Goal: Find specific page/section: Find specific page/section

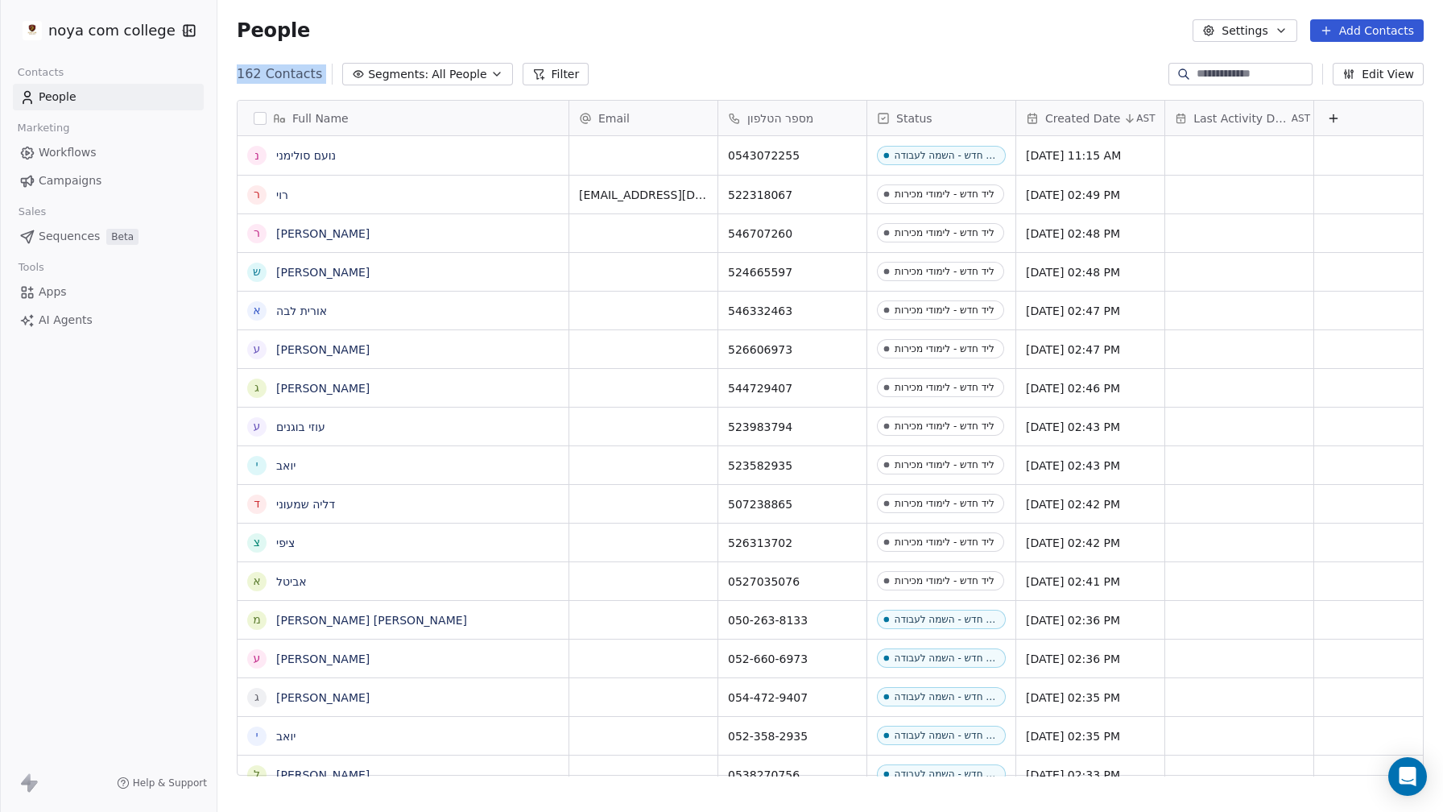
drag, startPoint x: 1036, startPoint y: 69, endPoint x: 989, endPoint y: -5, distance: 87.6
click at [989, 0] on html "noya com college Contacts People Marketing Workflows Campaigns Sales Sequences …" at bounding box center [721, 406] width 1443 height 812
click at [743, 56] on div "People Settings Add Contacts" at bounding box center [830, 30] width 1226 height 61
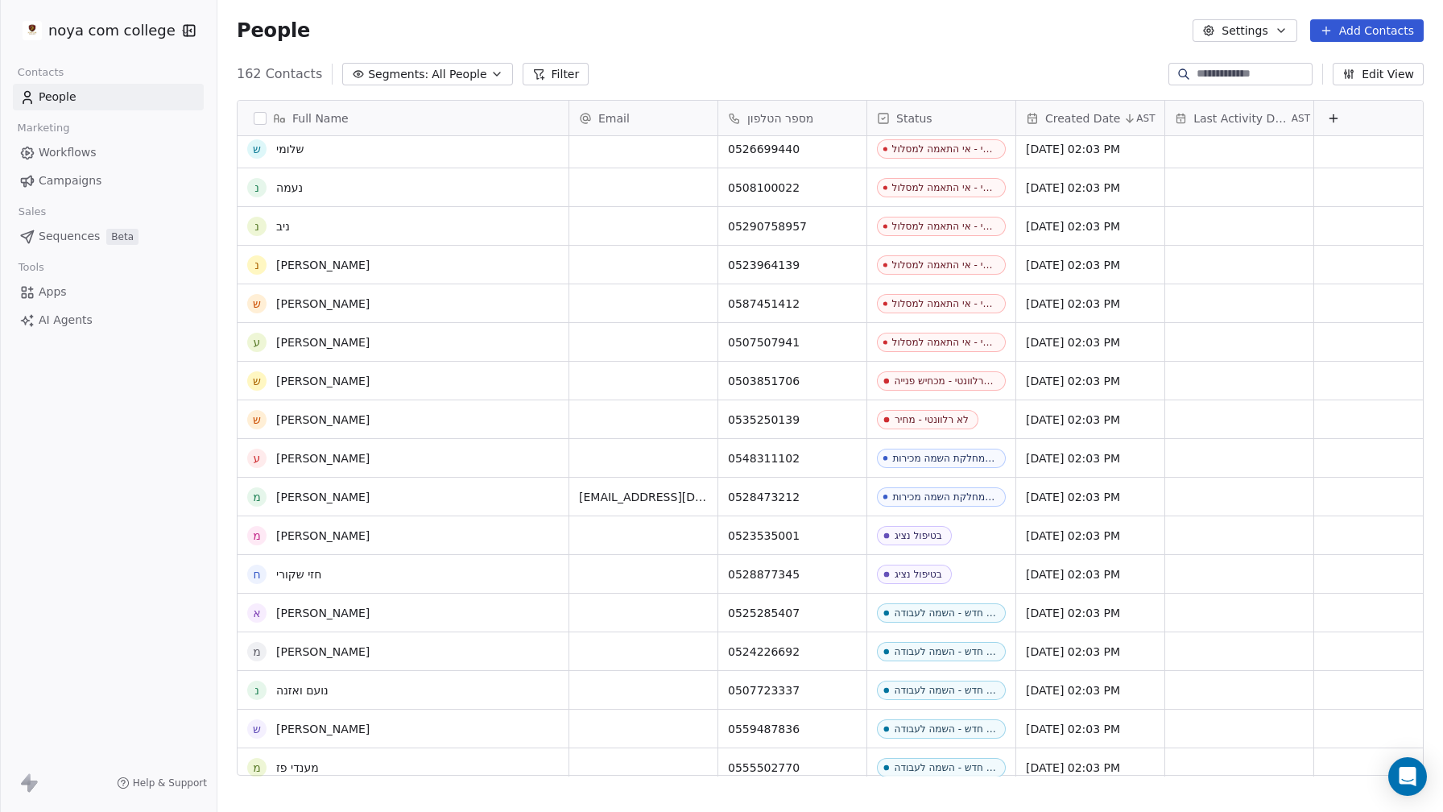
scroll to position [3379, 0]
